Goal: Transaction & Acquisition: Purchase product/service

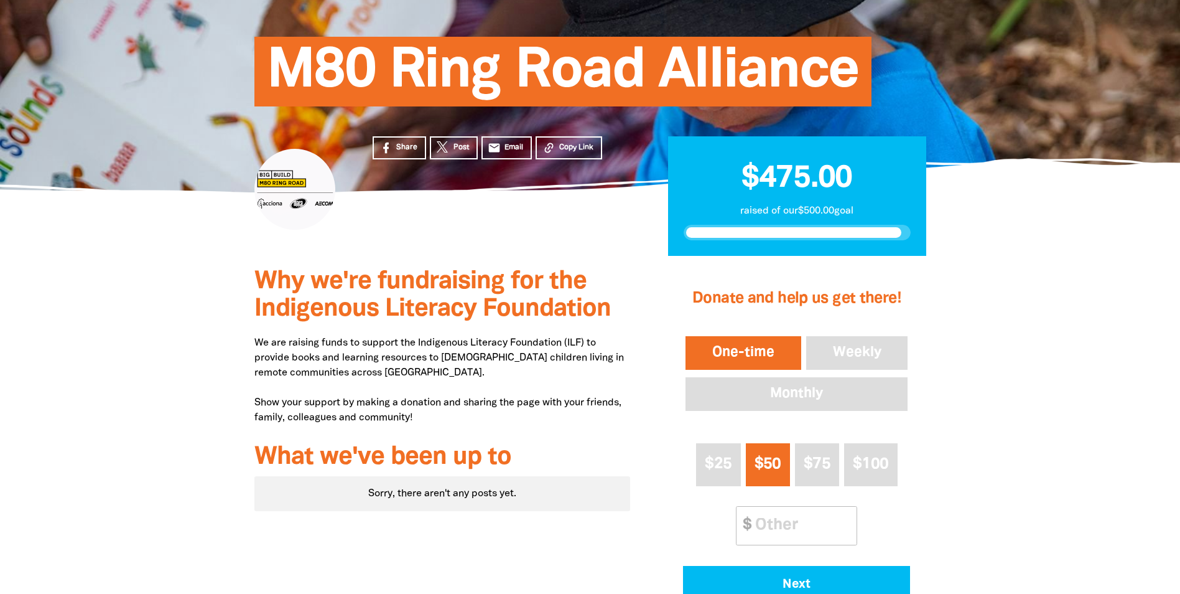
scroll to position [124, 0]
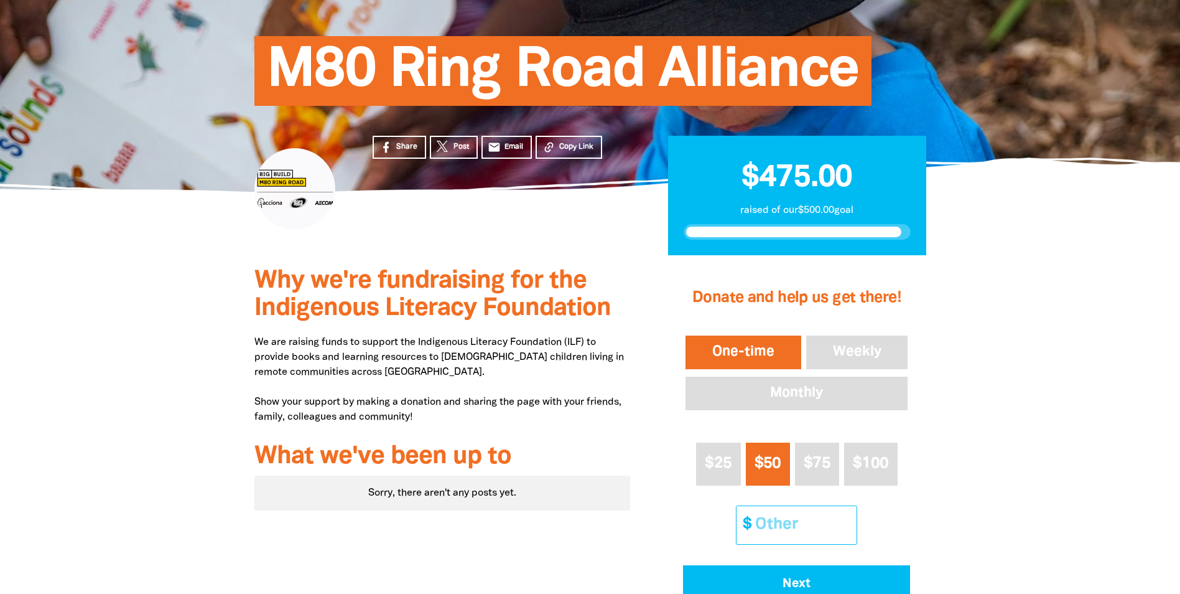
click at [790, 526] on input "Other Amount" at bounding box center [802, 525] width 110 height 38
type input "0"
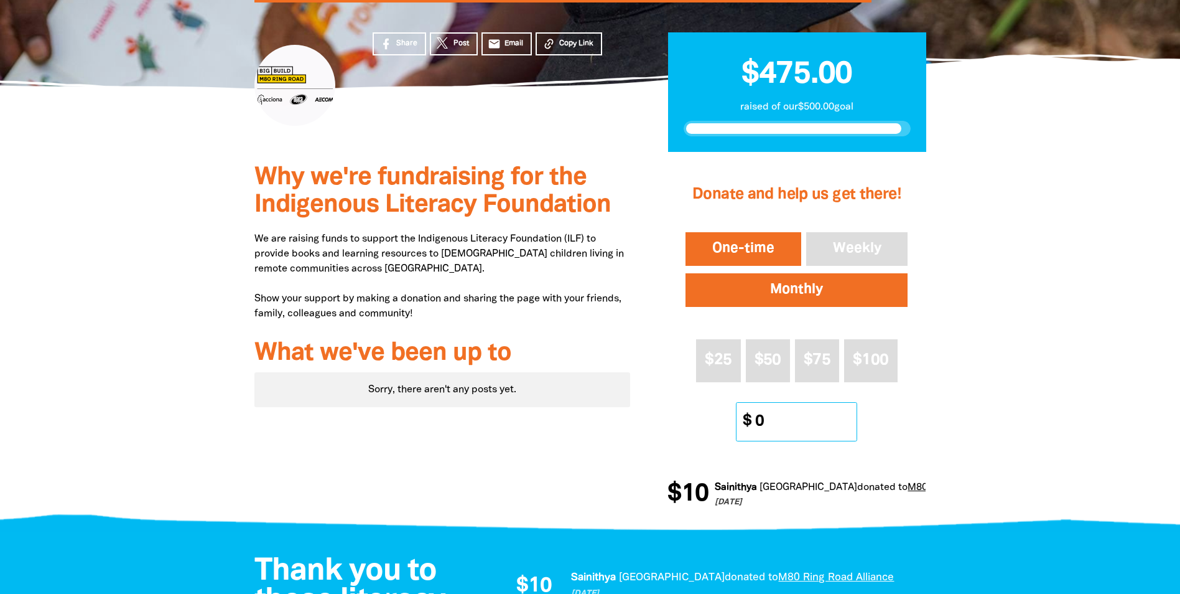
scroll to position [249, 0]
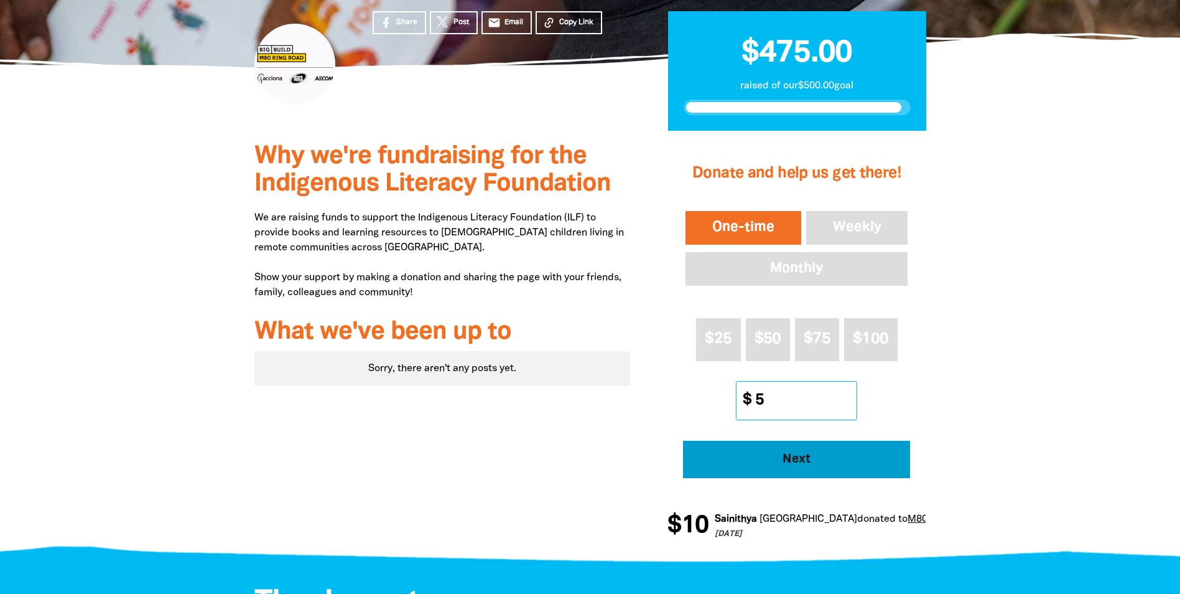
type input "5"
click at [821, 449] on button "Next" at bounding box center [796, 458] width 227 height 37
select select "AU"
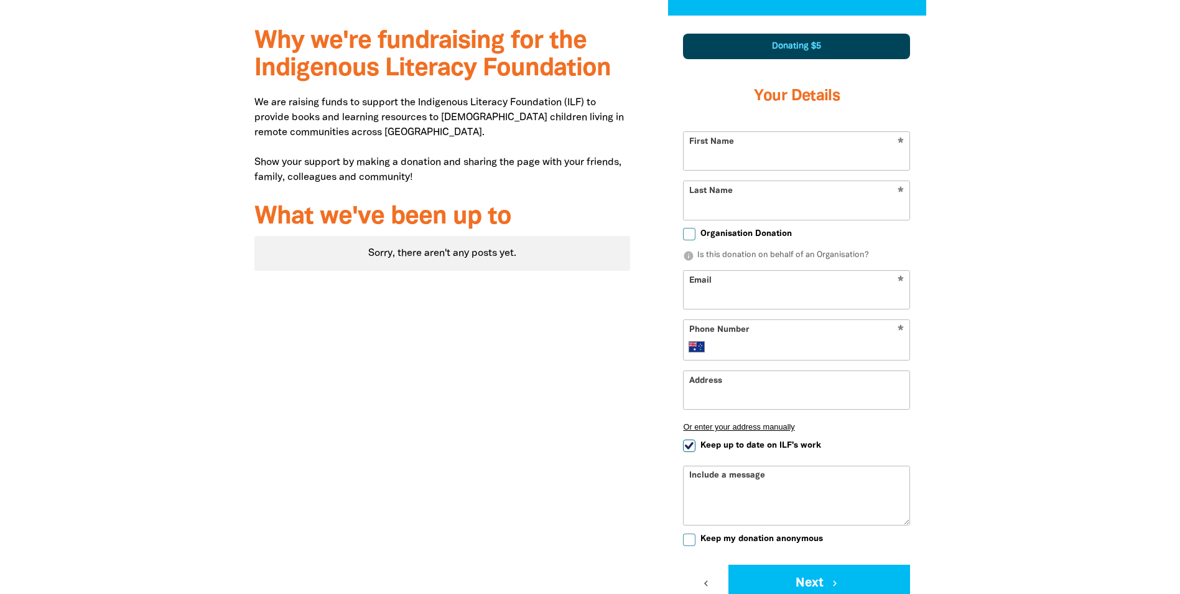
scroll to position [365, 0]
click at [730, 164] on input "First Name" at bounding box center [797, 150] width 226 height 38
click at [665, 220] on div "1 2 3 Donating $5 Your Details * First Name This field is required warning * La…" at bounding box center [797, 348] width 296 height 666
click at [970, 185] on div at bounding box center [590, 348] width 1180 height 666
click at [775, 163] on input "First Name" at bounding box center [797, 150] width 226 height 38
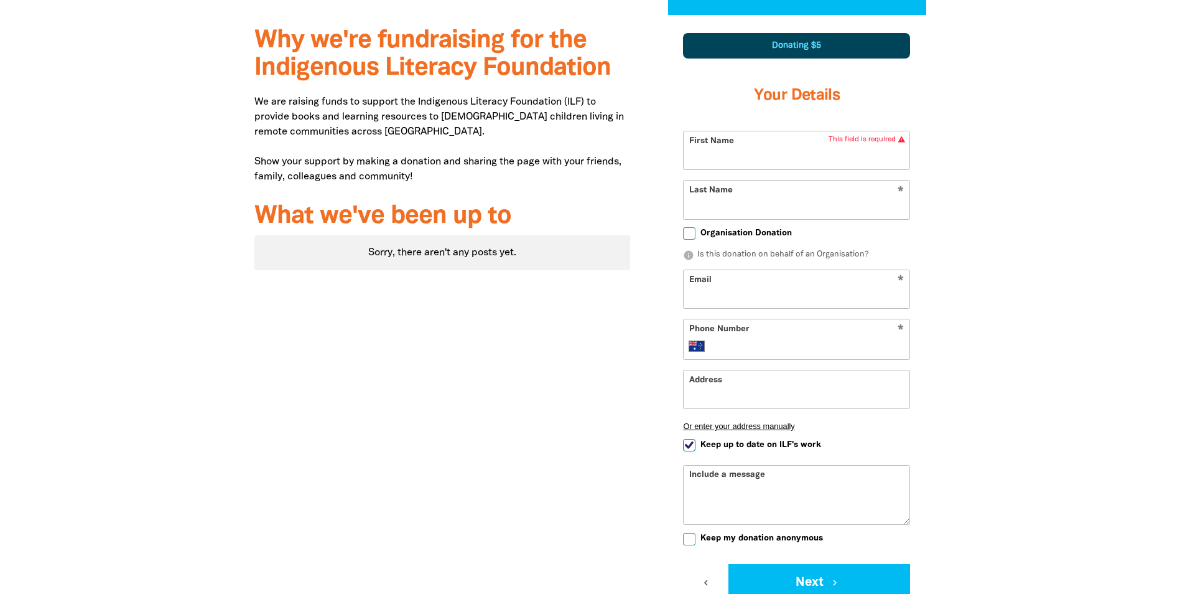
type input "Maluk"
type input "Adub"
type input "[EMAIL_ADDRESS][DOMAIN_NAME]"
type input "[PHONE_NUMBER]"
type input "2 scholar dr"
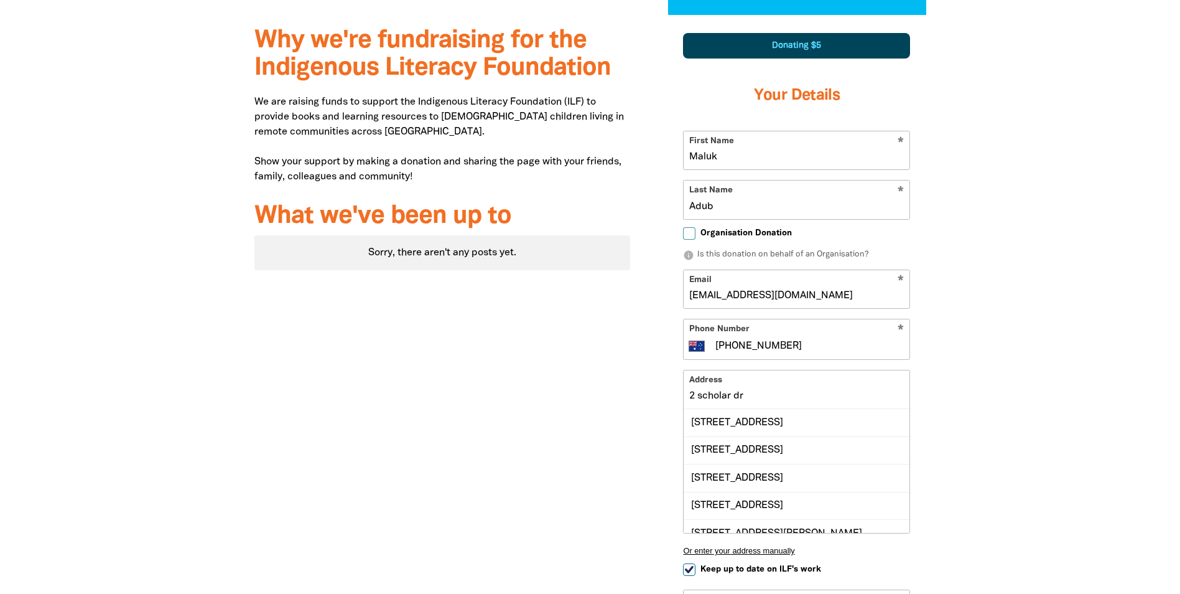
click at [725, 384] on input "2 scholar dr" at bounding box center [797, 389] width 226 height 38
click at [593, 383] on div "Why we're fundraising for the Indigenous Literacy Foundation We are raising fun…" at bounding box center [443, 410] width 414 height 790
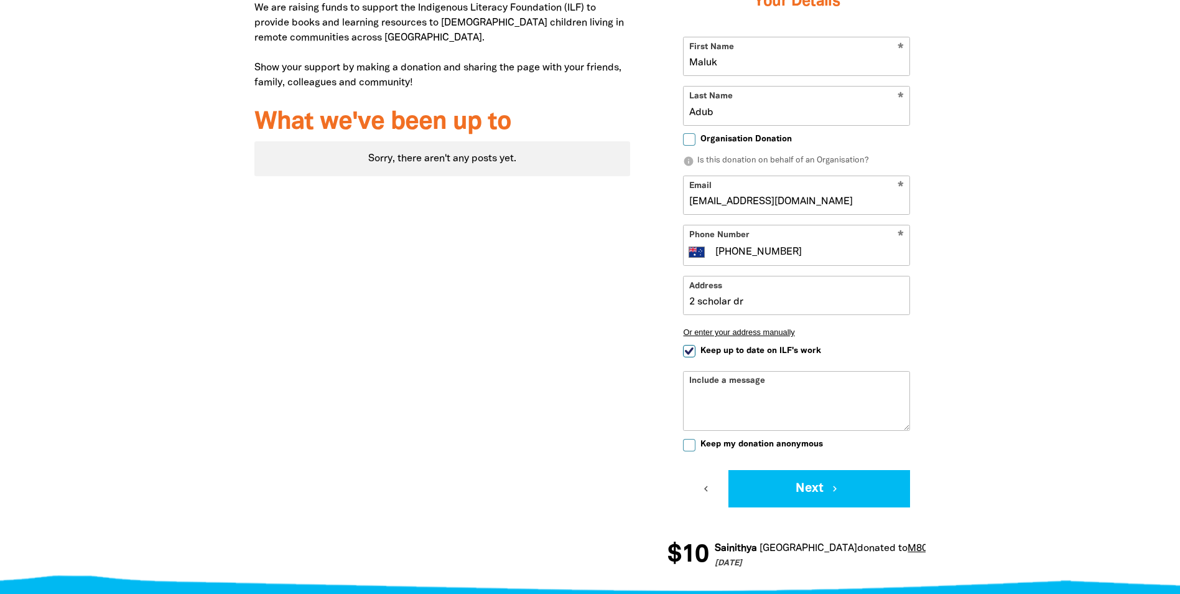
scroll to position [489, 0]
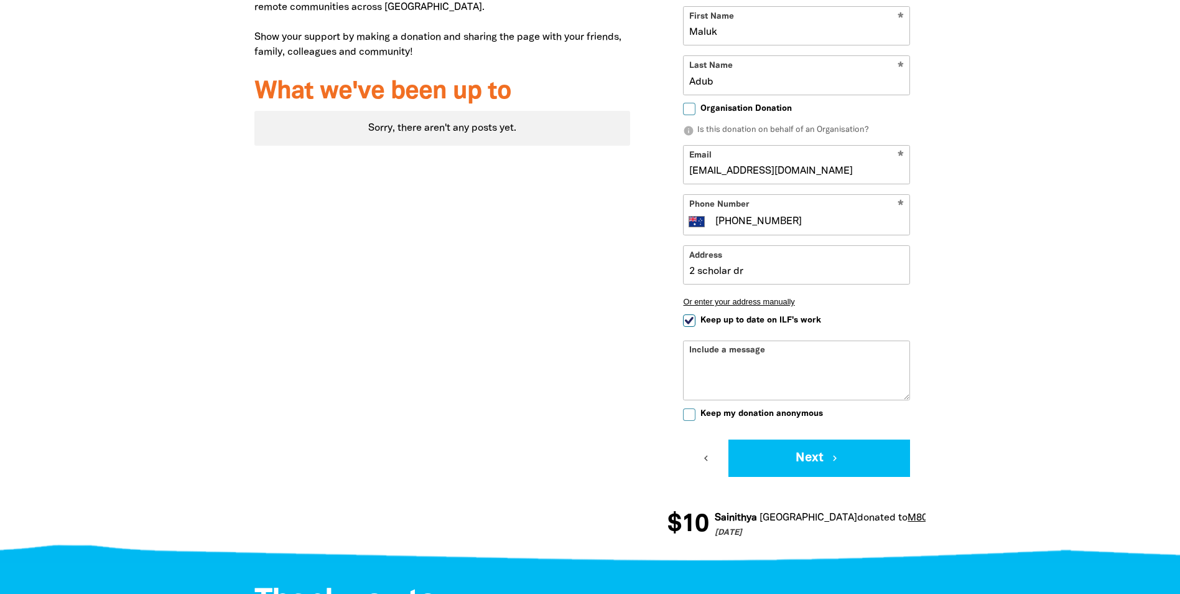
drag, startPoint x: 690, startPoint y: 409, endPoint x: 706, endPoint y: 405, distance: 16.8
click at [701, 407] on form "* First Name [PERSON_NAME] * Last Name Adub Organisation Donation info Is this …" at bounding box center [796, 241] width 227 height 470
click at [689, 412] on input "Keep my donation anonymous" at bounding box center [689, 414] width 12 height 12
checkbox input "true"
click at [753, 455] on button "Next chevron_right" at bounding box center [820, 457] width 182 height 37
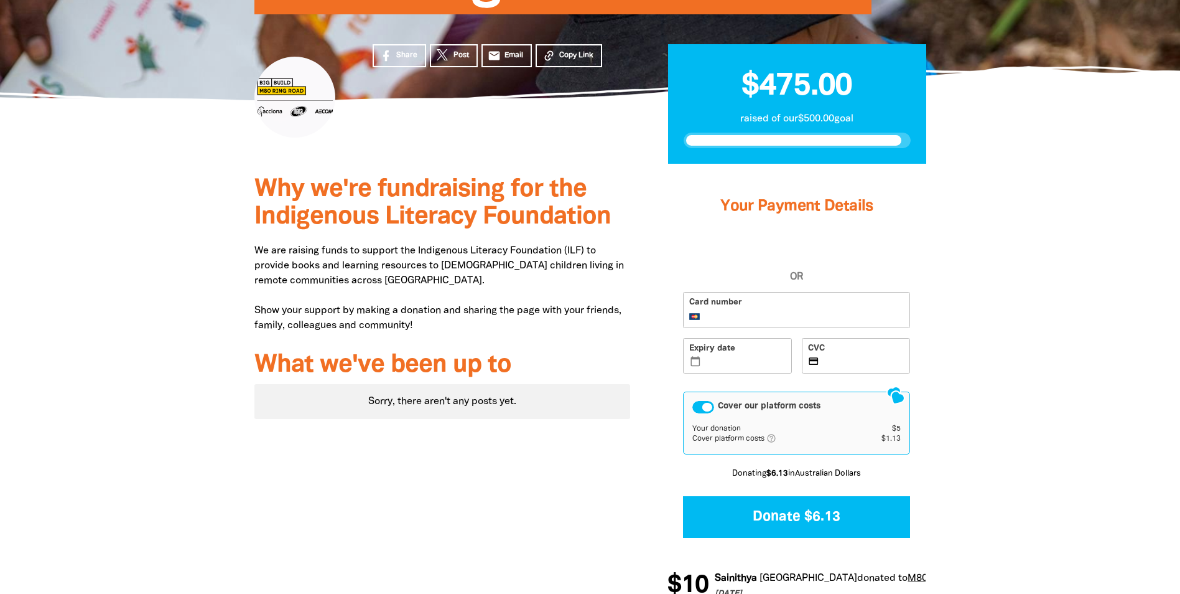
scroll to position [217, 0]
click at [701, 407] on div "Cover our platform costs" at bounding box center [703, 406] width 22 height 12
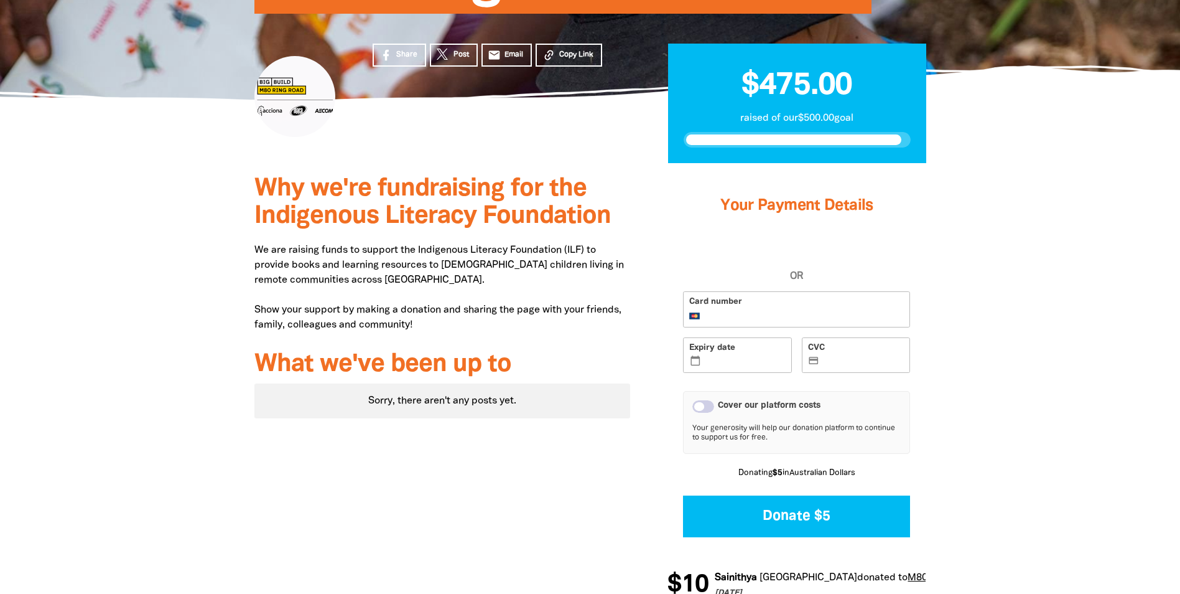
click at [701, 407] on div "Cover our platform costs" at bounding box center [703, 406] width 22 height 12
click at [709, 407] on div "Cover our platform costs" at bounding box center [703, 406] width 22 height 12
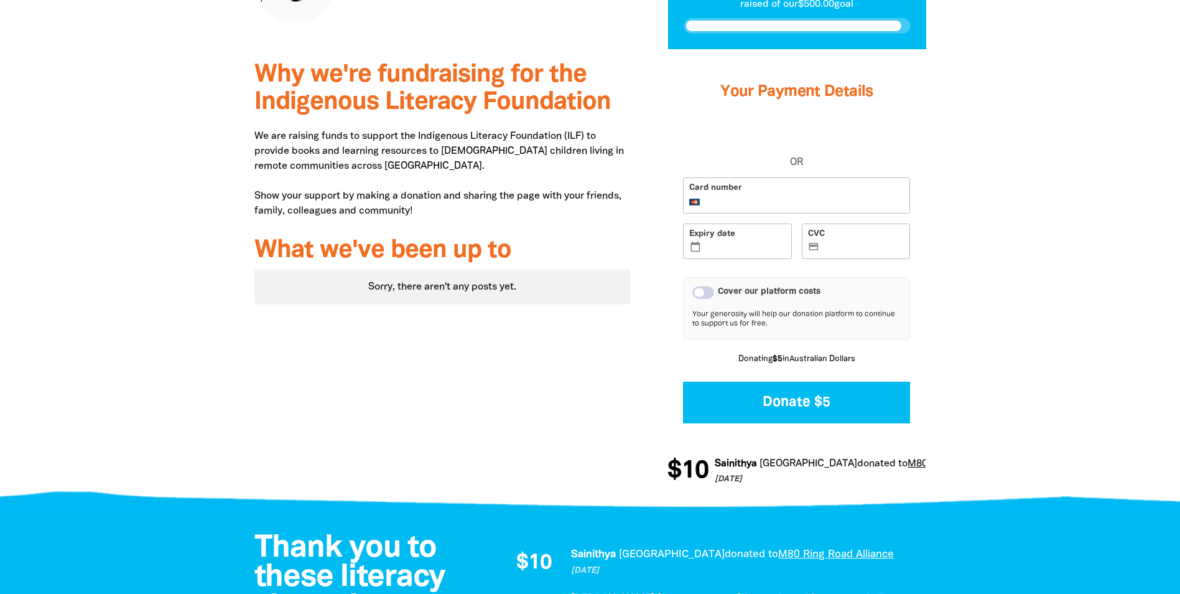
scroll to position [341, 0]
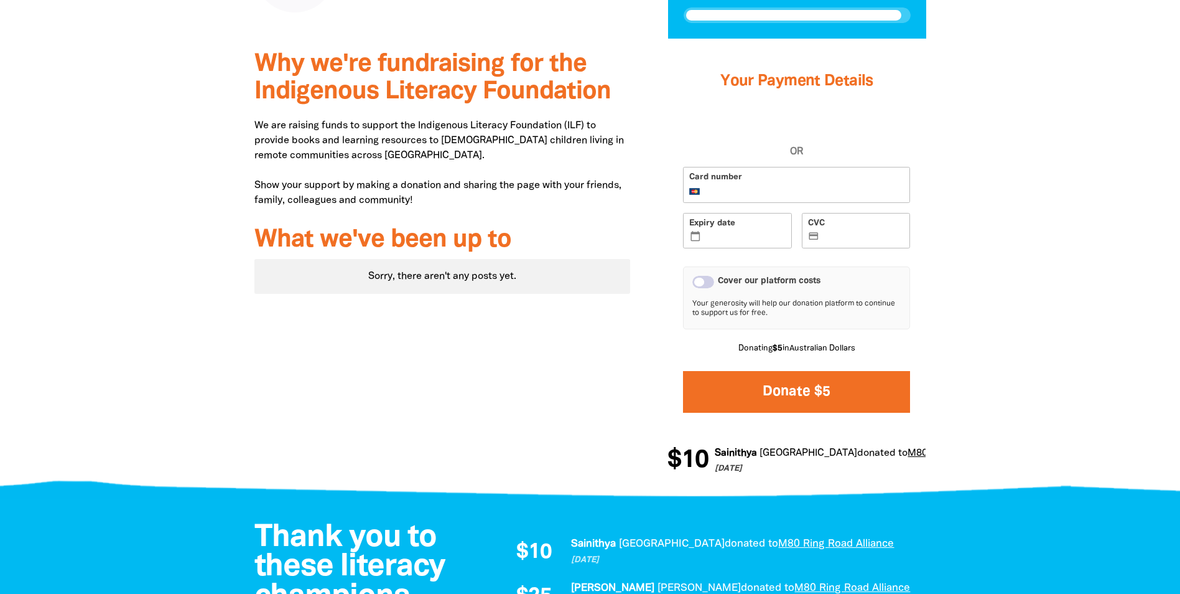
click at [840, 398] on button "Donate $5" at bounding box center [796, 392] width 227 height 42
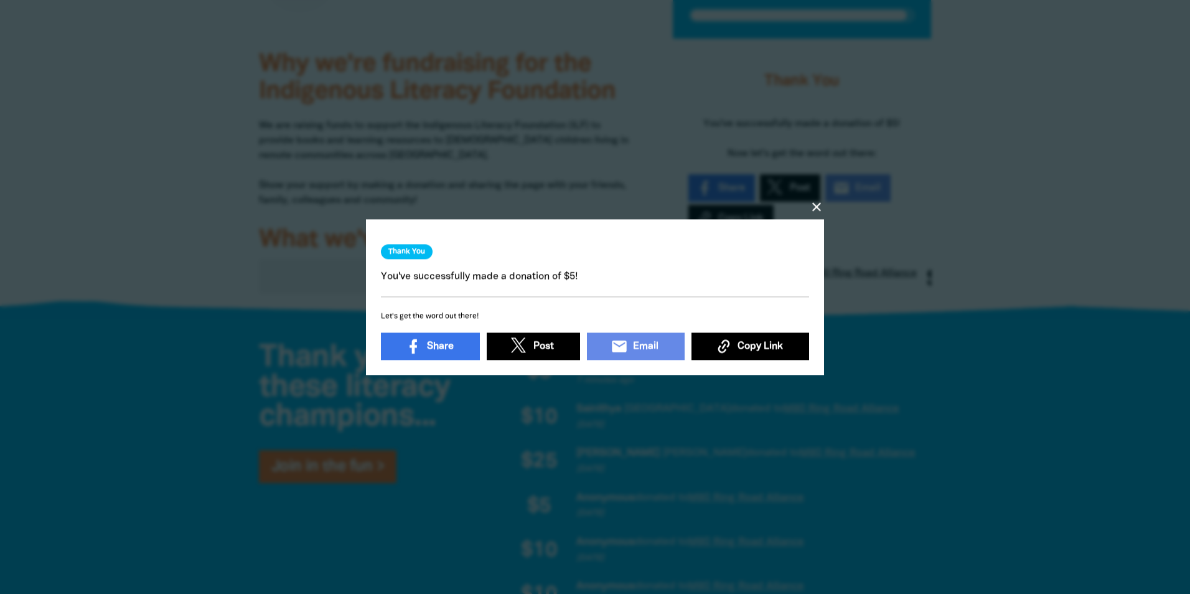
click at [813, 200] on icon "close" at bounding box center [816, 206] width 15 height 15
